Goal: Navigation & Orientation: Go to known website

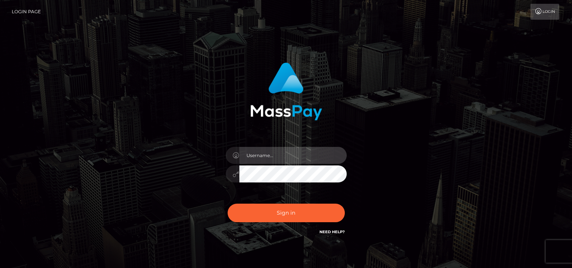
click at [257, 154] on input "text" at bounding box center [292, 155] width 107 height 17
type input "tammyk.cforth"
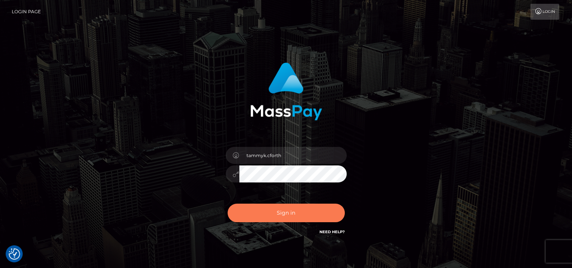
click at [289, 214] on button "Sign in" at bounding box center [286, 213] width 117 height 19
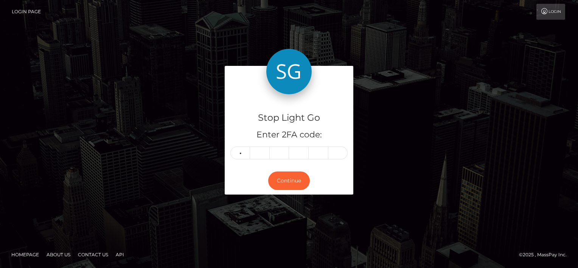
type input "5"
type input "2"
type input "5"
type input "3"
type input "2"
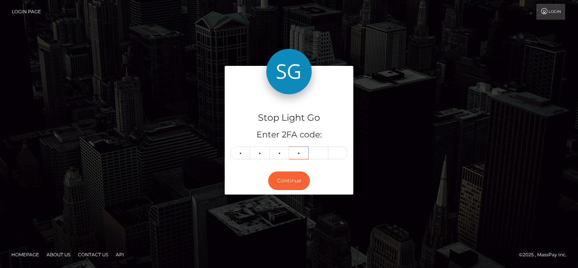
type input "5"
type input "3"
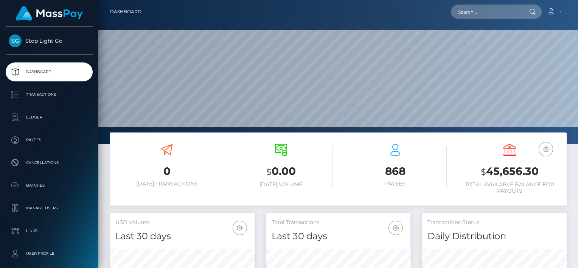
scroll to position [134, 145]
